Goal: Transaction & Acquisition: Purchase product/service

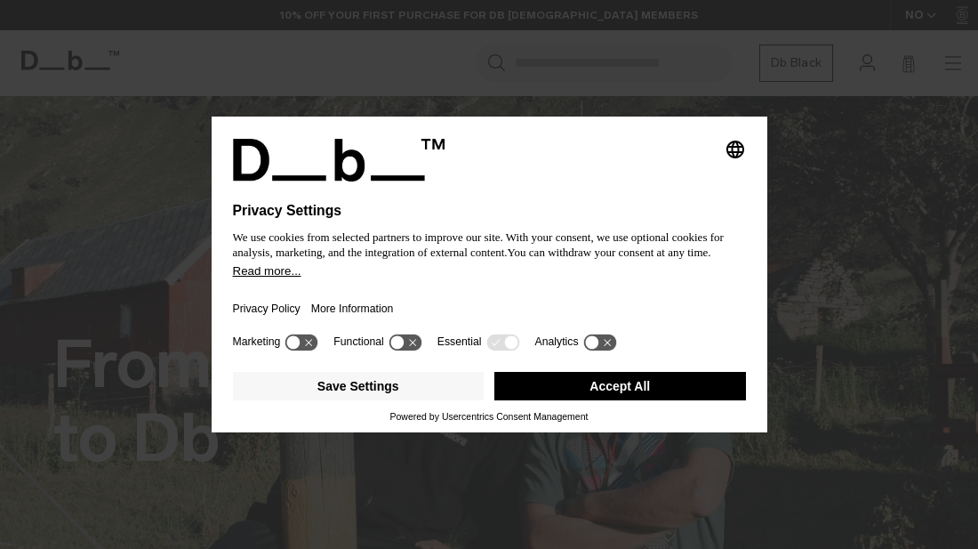
click at [594, 386] on button "Accept All" at bounding box center [620, 386] width 252 height 28
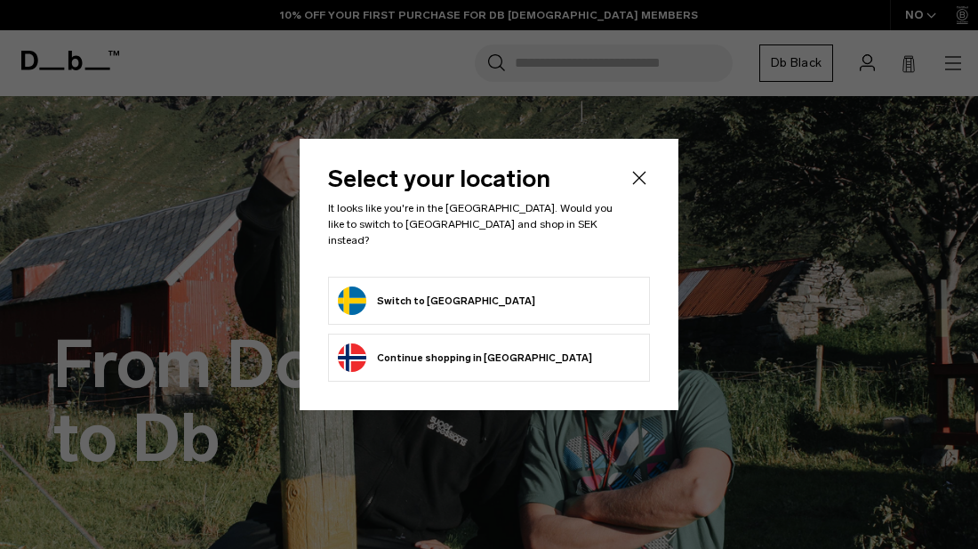
click at [358, 291] on button "Switch to Sweden" at bounding box center [436, 300] width 197 height 28
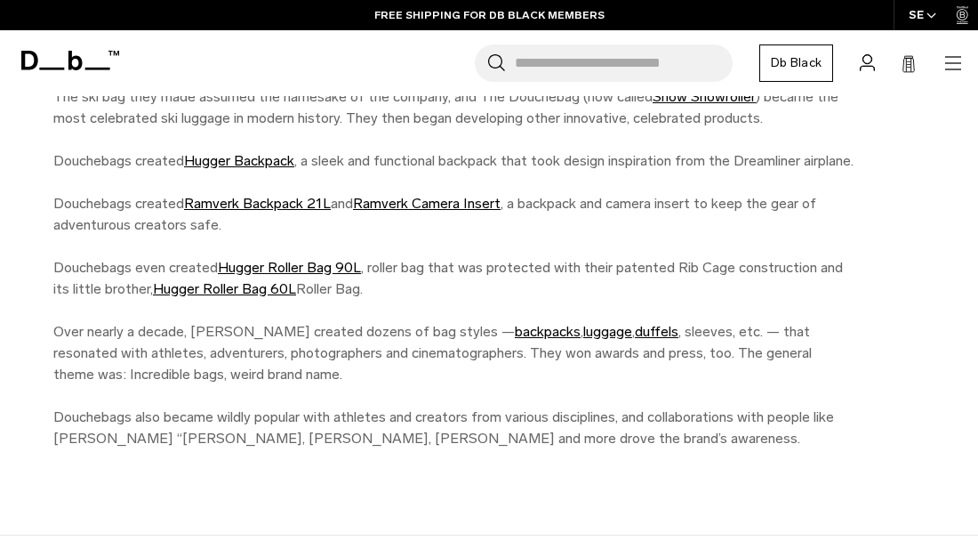
click at [957, 65] on icon "button" at bounding box center [953, 62] width 21 height 21
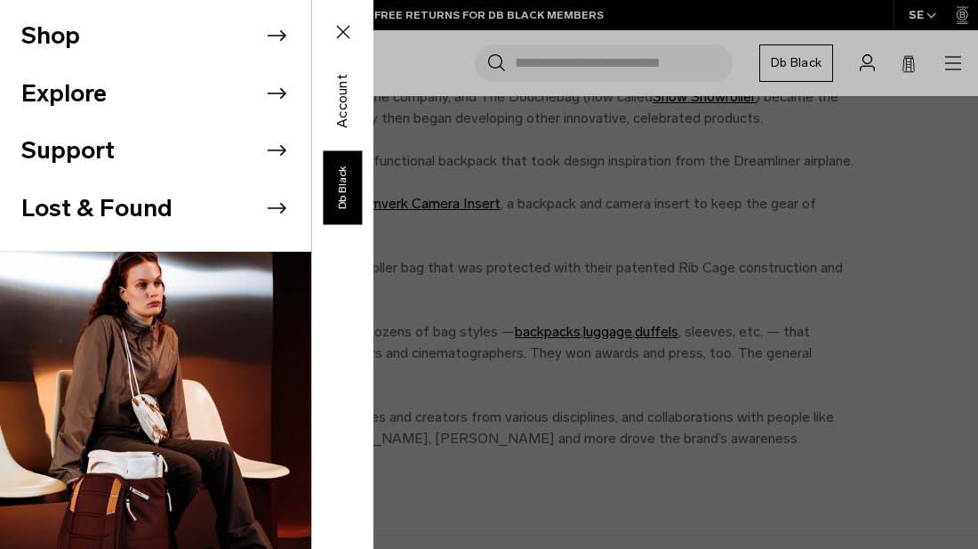
click at [278, 38] on icon at bounding box center [276, 35] width 27 height 27
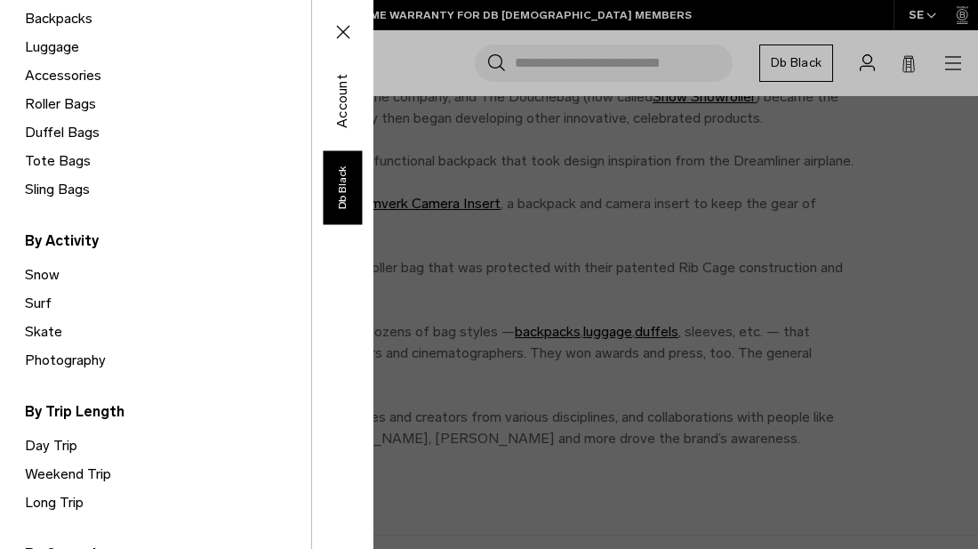
scroll to position [293, 0]
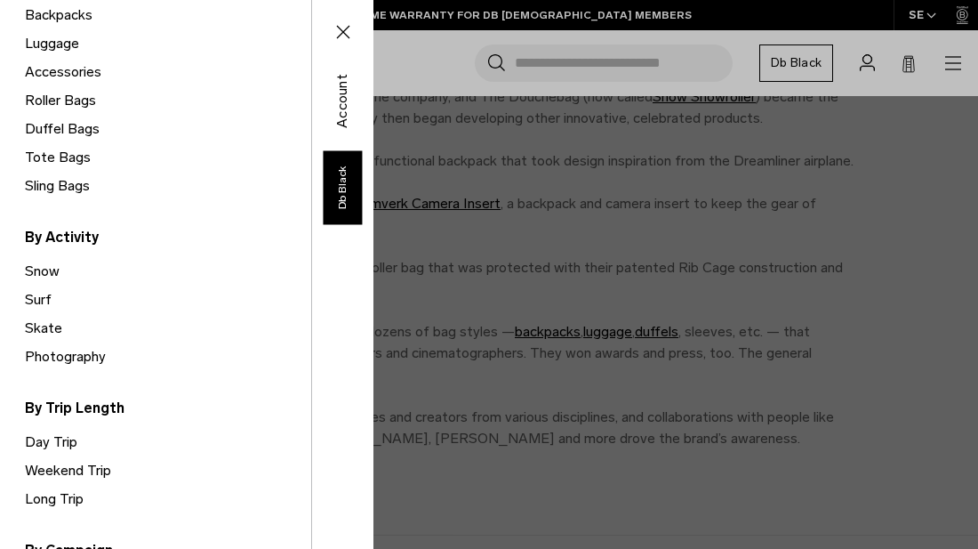
click at [47, 276] on link "Snow" at bounding box center [168, 271] width 286 height 28
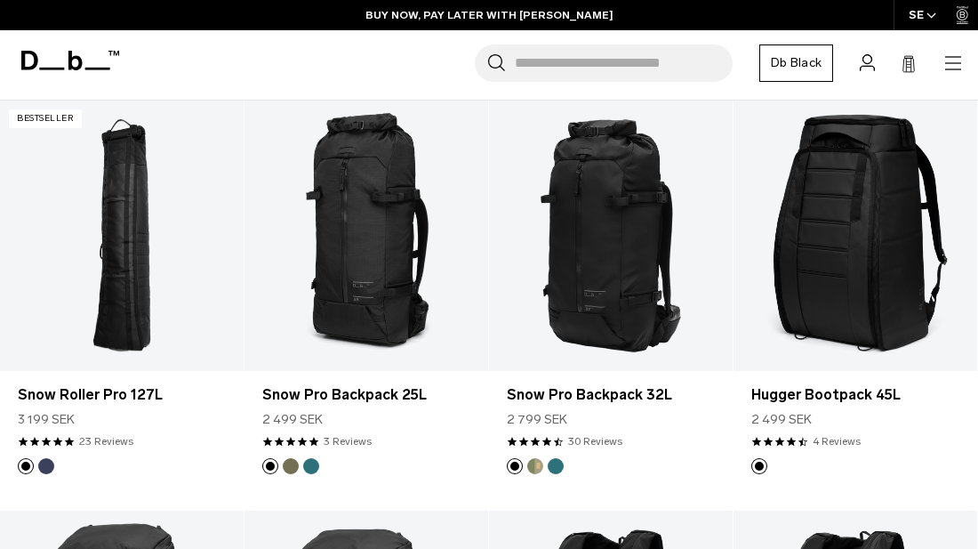
scroll to position [289, 0]
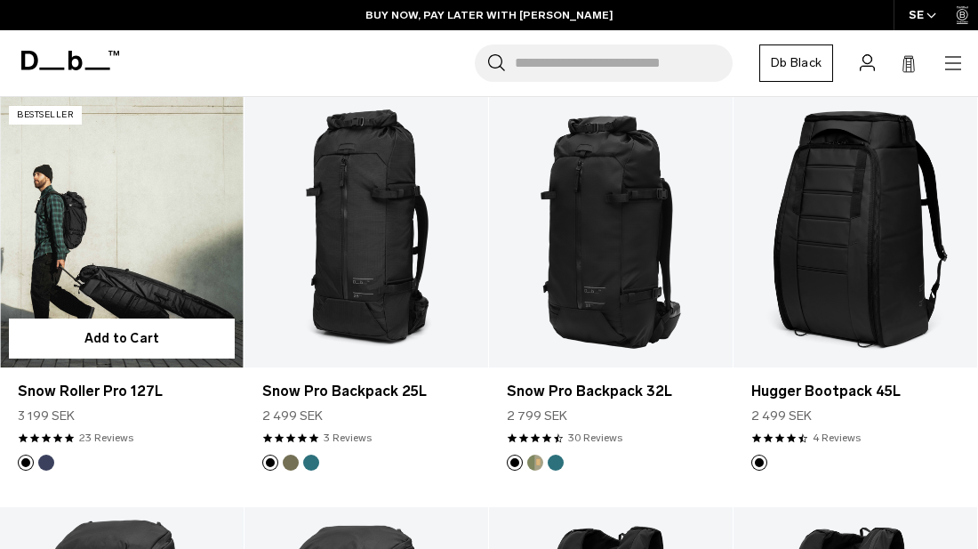
click at [155, 277] on link "Snow Roller Pro 127L" at bounding box center [122, 232] width 244 height 270
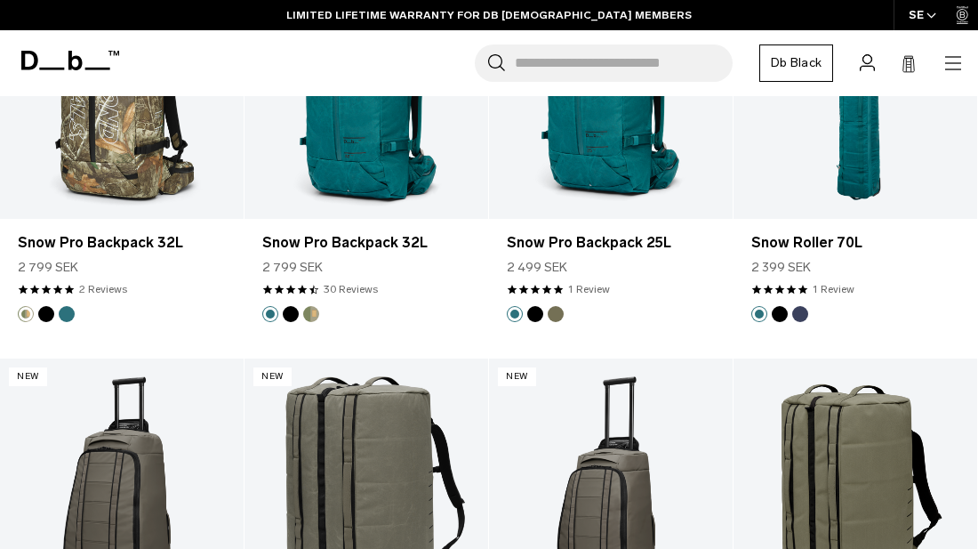
scroll to position [3745, 0]
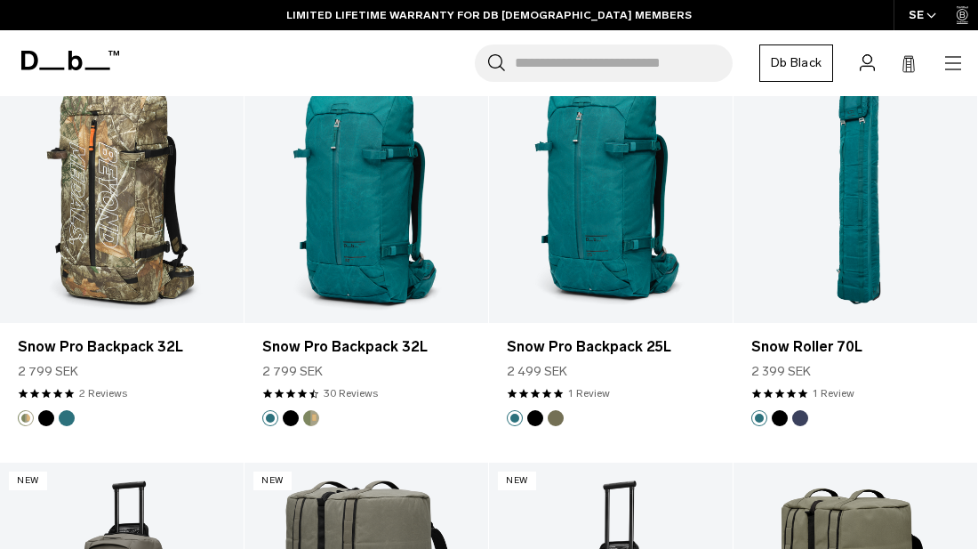
click at [531, 63] on input "Search for Bags, Luggage..." at bounding box center [624, 62] width 218 height 37
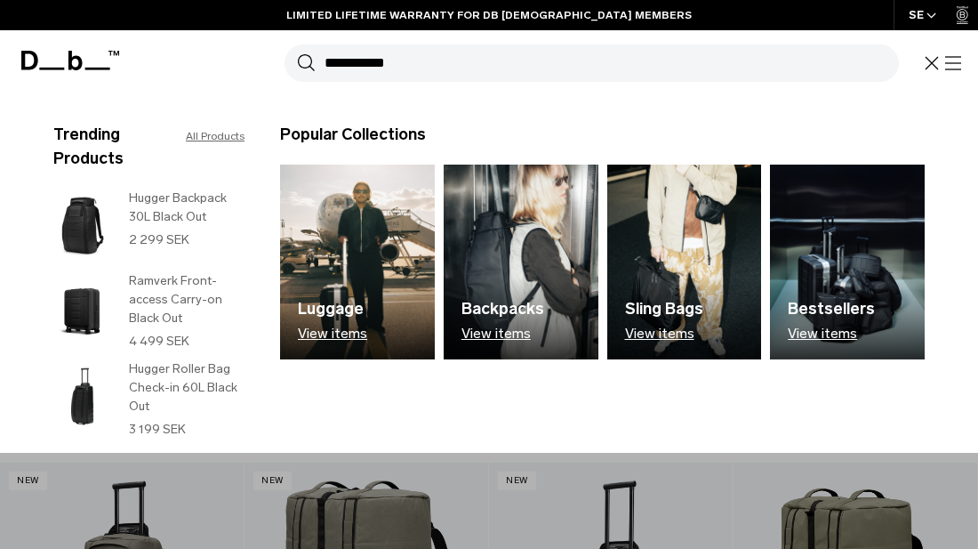
type input "**********"
click at [297, 53] on button "Search" at bounding box center [306, 63] width 19 height 20
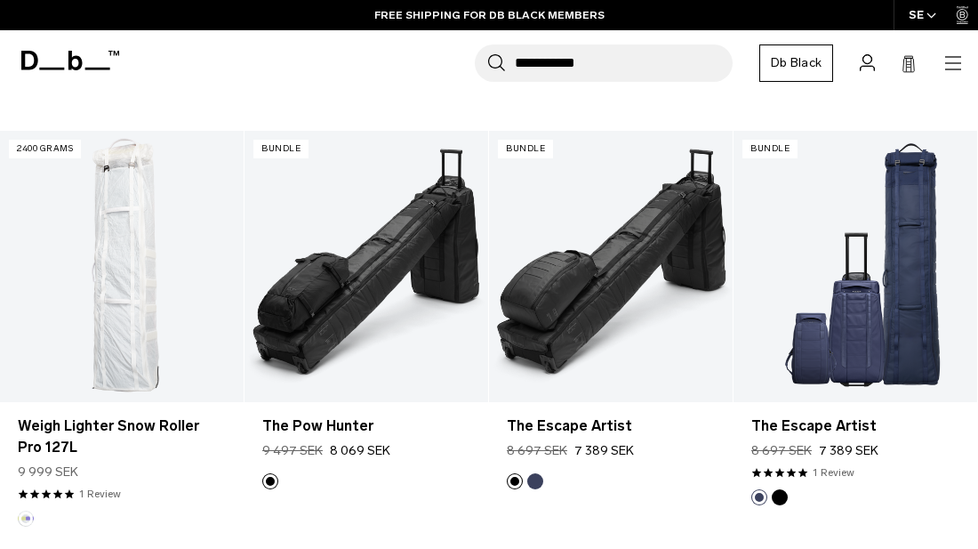
scroll to position [1955, 0]
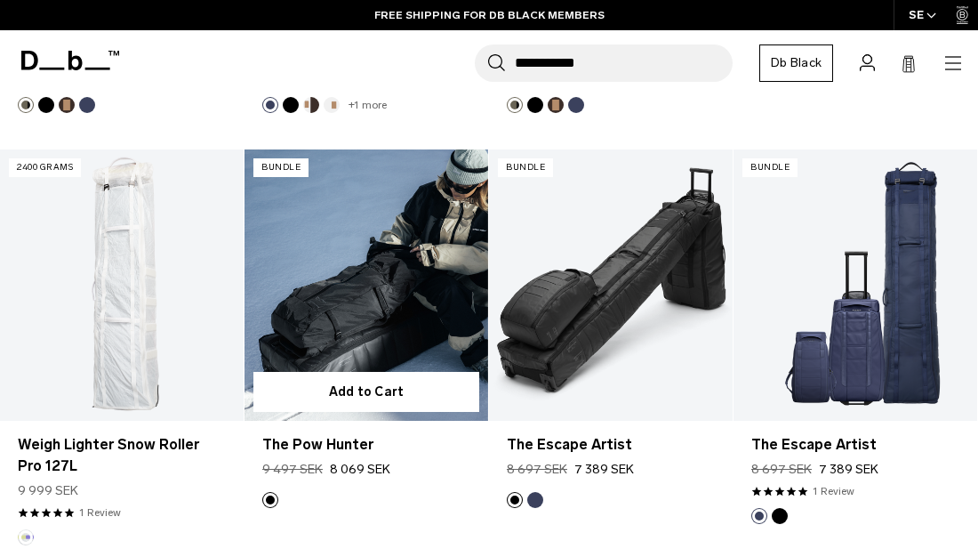
click at [379, 277] on link "The Pow Hunter" at bounding box center [367, 284] width 244 height 270
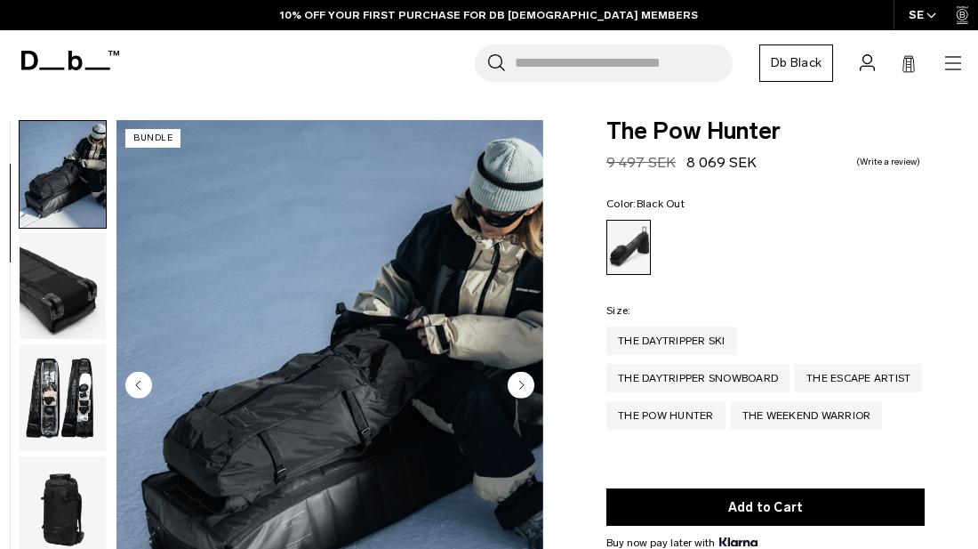
click at [59, 368] on img "button" at bounding box center [63, 397] width 86 height 107
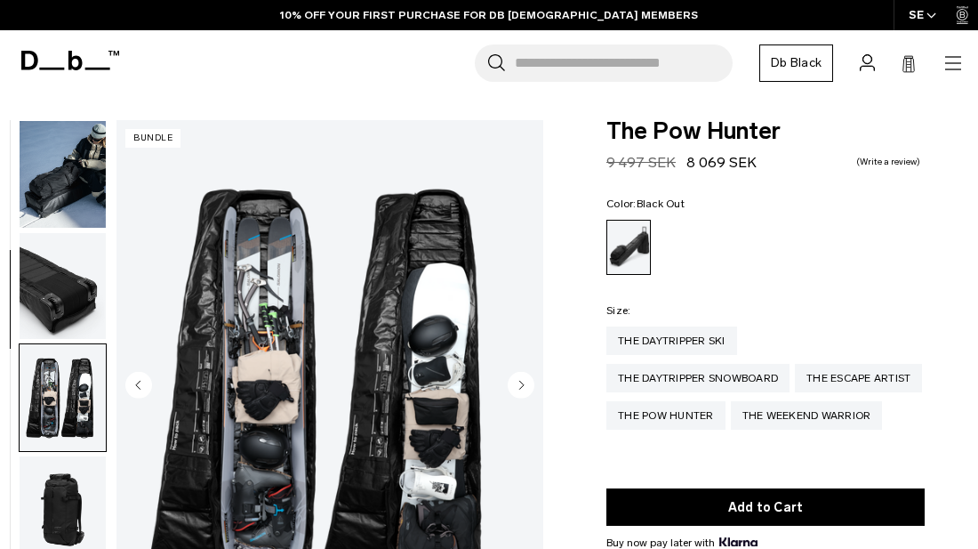
scroll to position [335, 0]
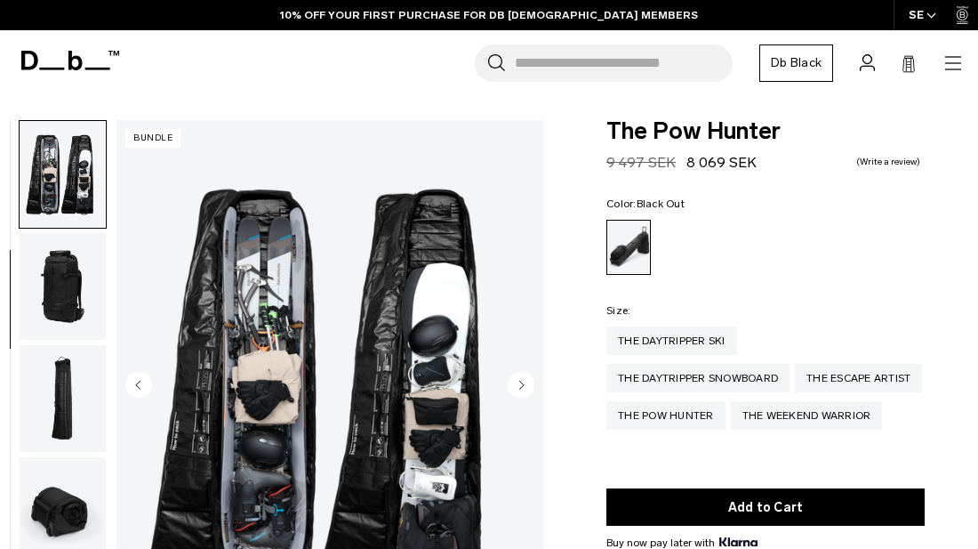
click at [50, 507] on img "button" at bounding box center [63, 510] width 86 height 107
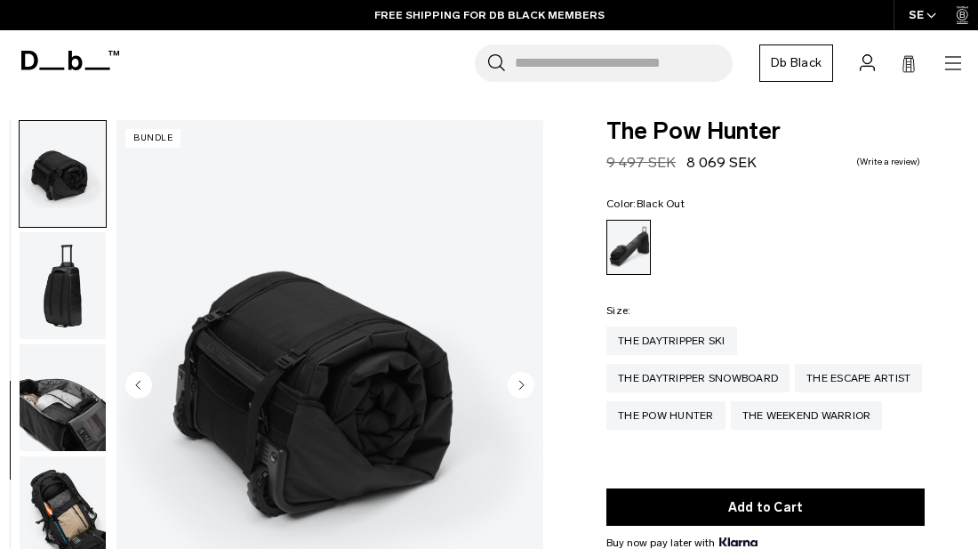
scroll to position [0, 0]
click at [60, 438] on img "button" at bounding box center [63, 397] width 86 height 107
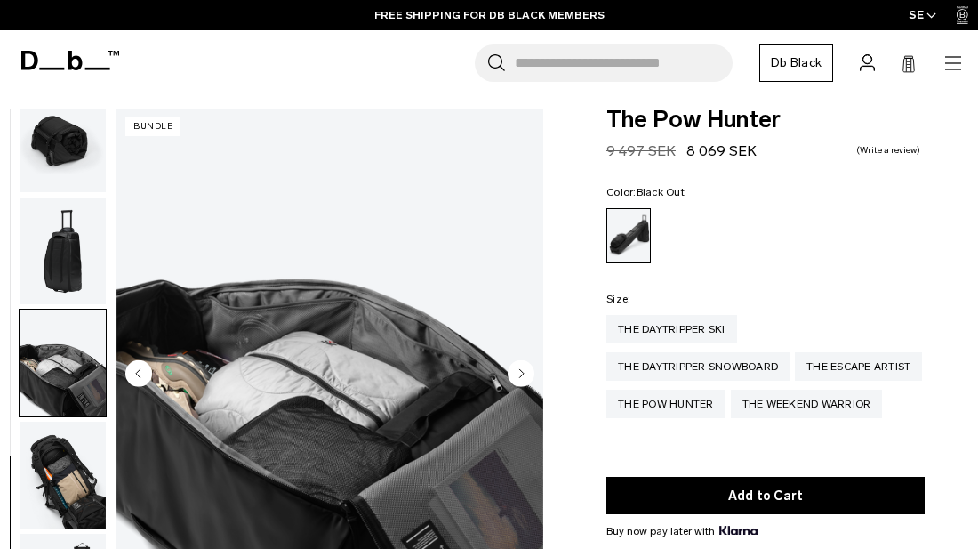
scroll to position [15, 0]
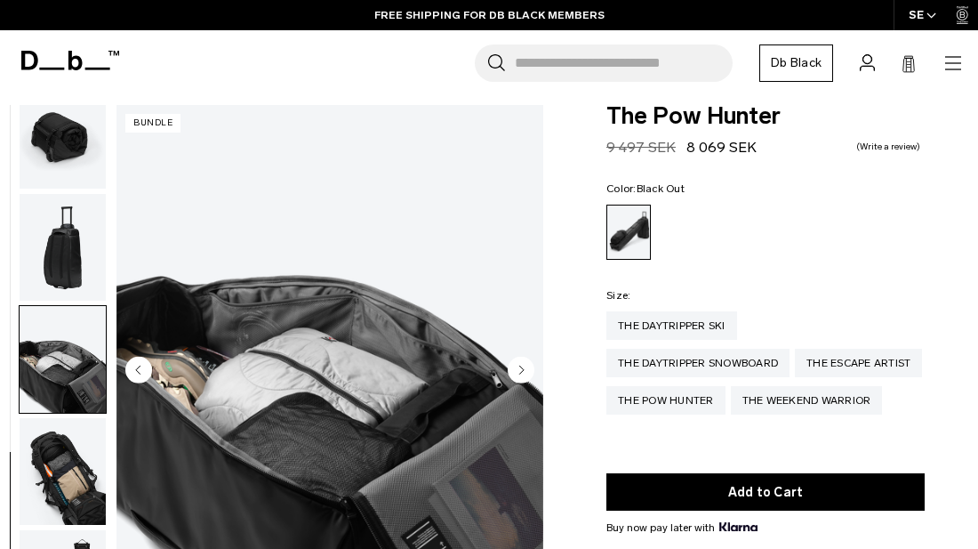
click at [70, 163] on img "button" at bounding box center [63, 136] width 86 height 107
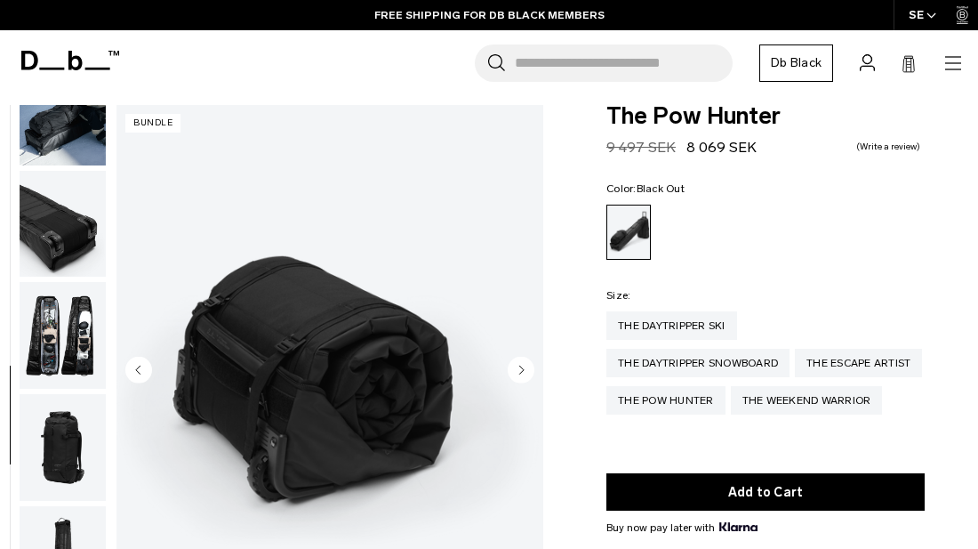
scroll to position [0, 0]
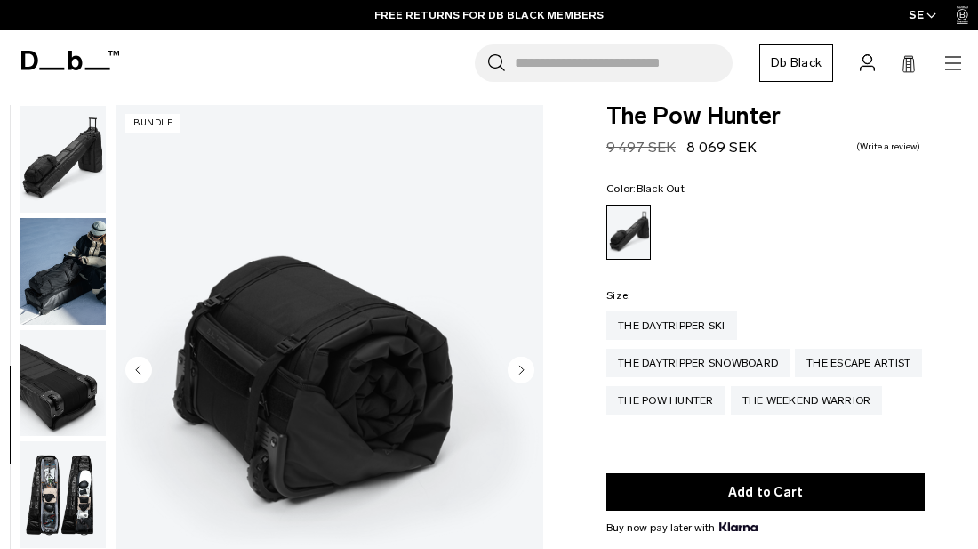
click at [70, 163] on img "button" at bounding box center [63, 159] width 86 height 107
